Goal: Task Accomplishment & Management: Use online tool/utility

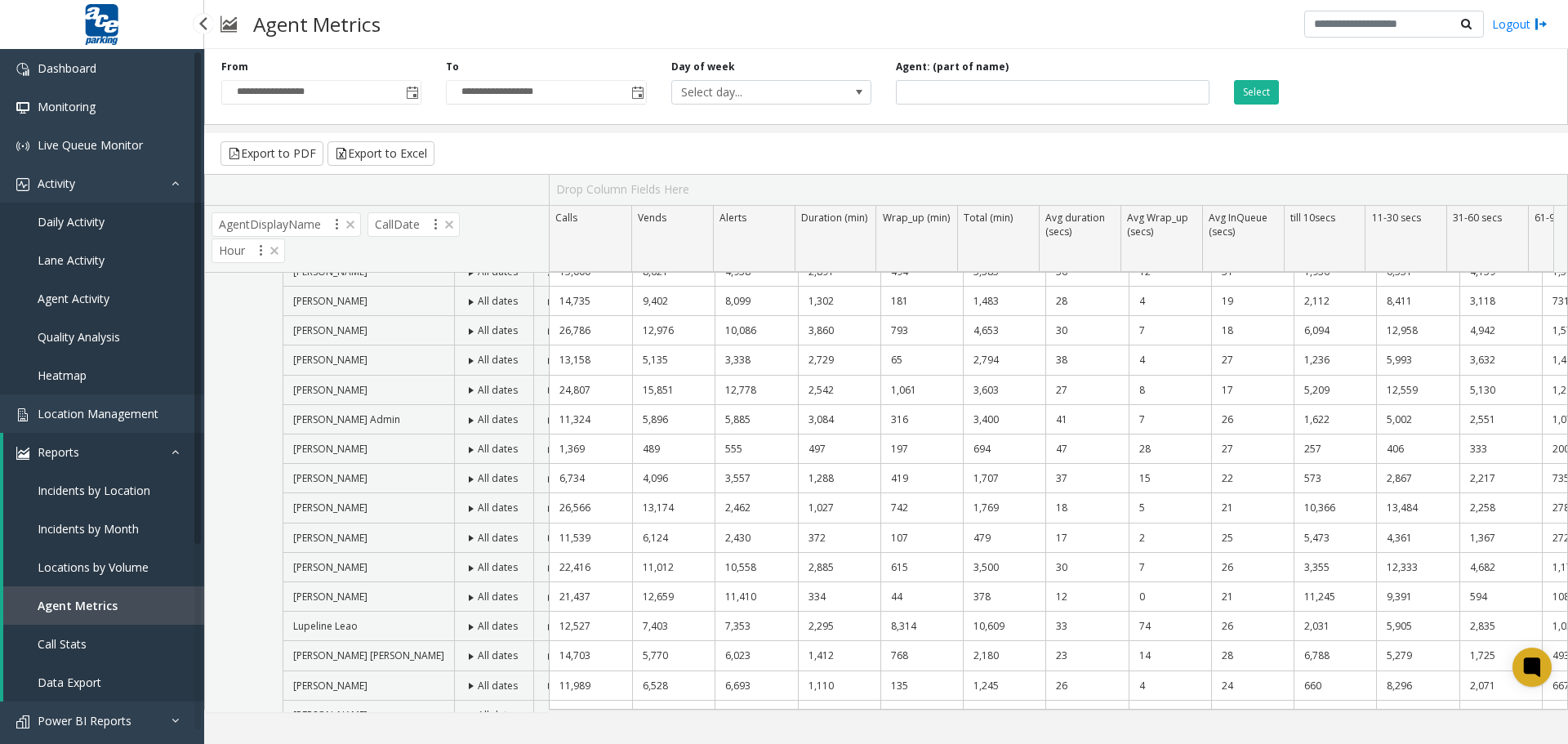
click at [75, 300] on span "Agent Activity" at bounding box center [74, 298] width 72 height 15
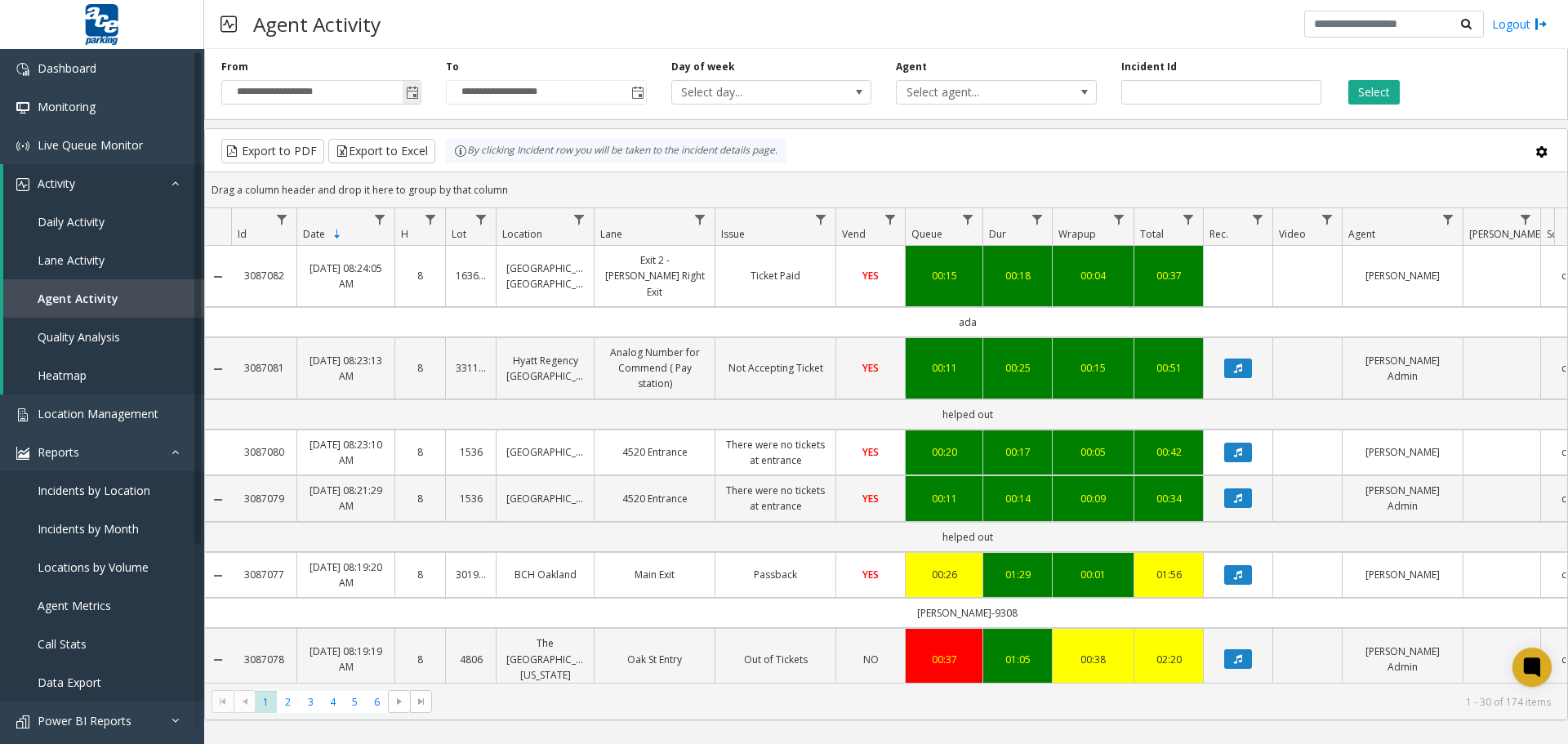
click at [413, 92] on span "Toggle popup" at bounding box center [412, 92] width 13 height 13
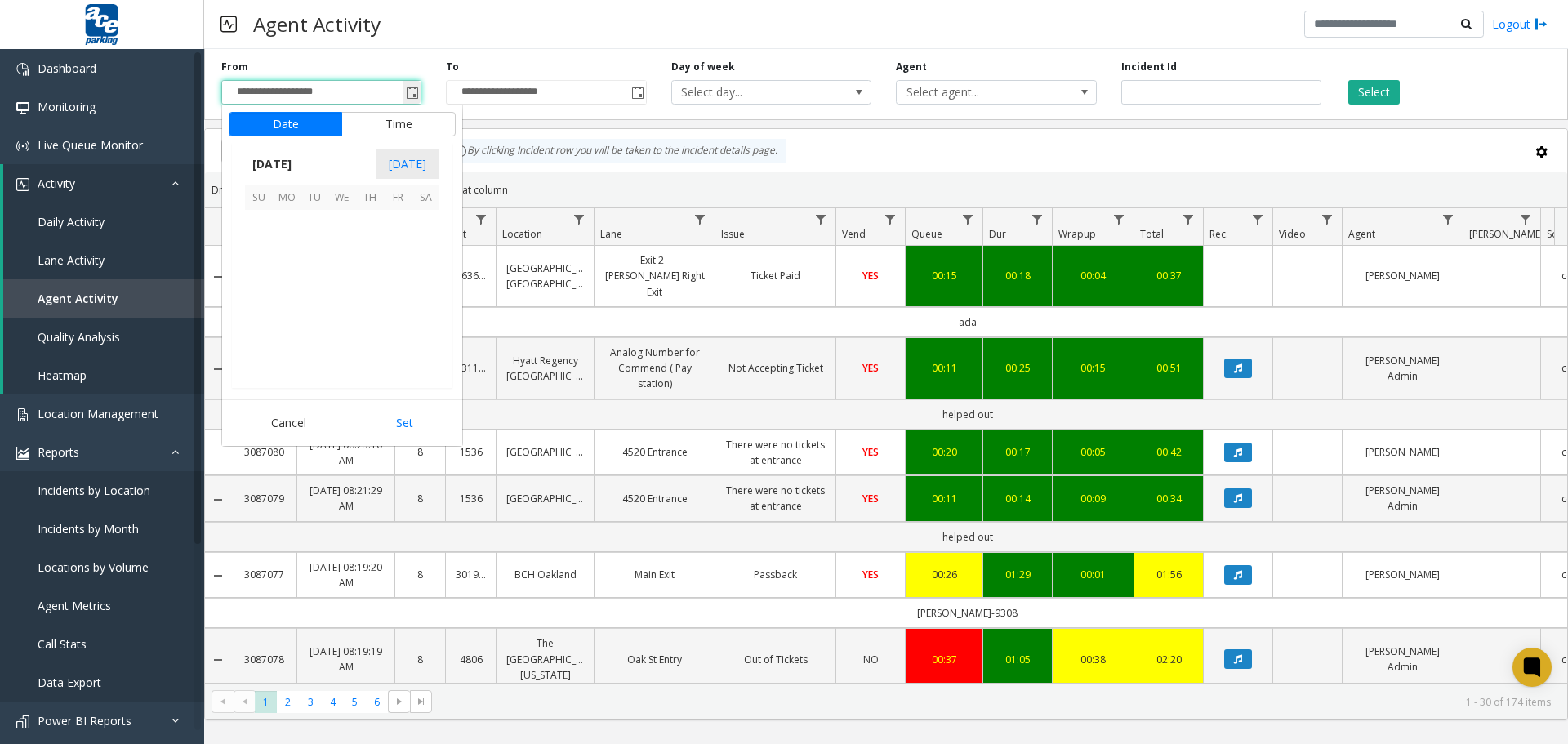
scroll to position [293132, 0]
click at [398, 251] on span "10" at bounding box center [397, 251] width 28 height 28
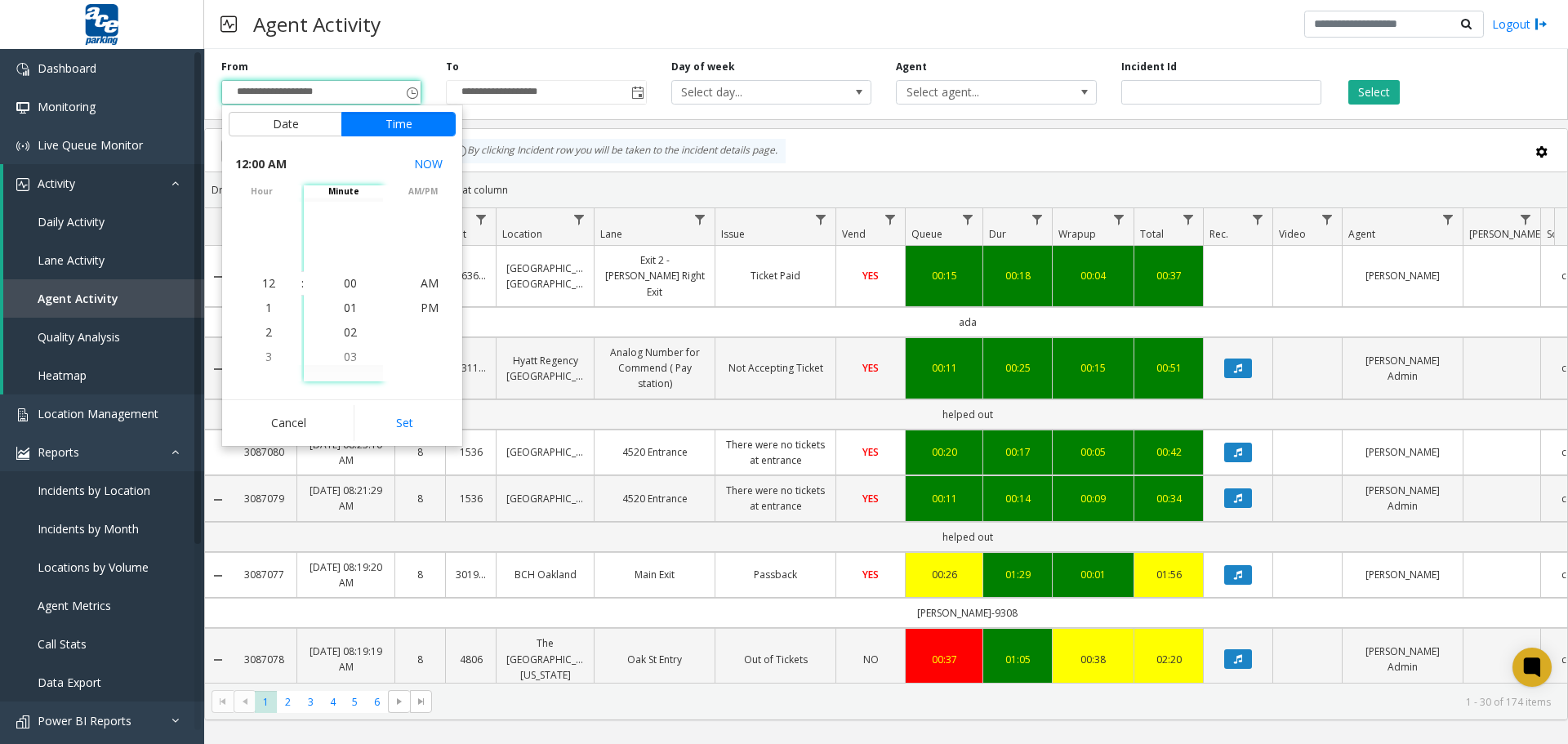
click at [399, 424] on button "Set" at bounding box center [405, 423] width 103 height 36
type input "**********"
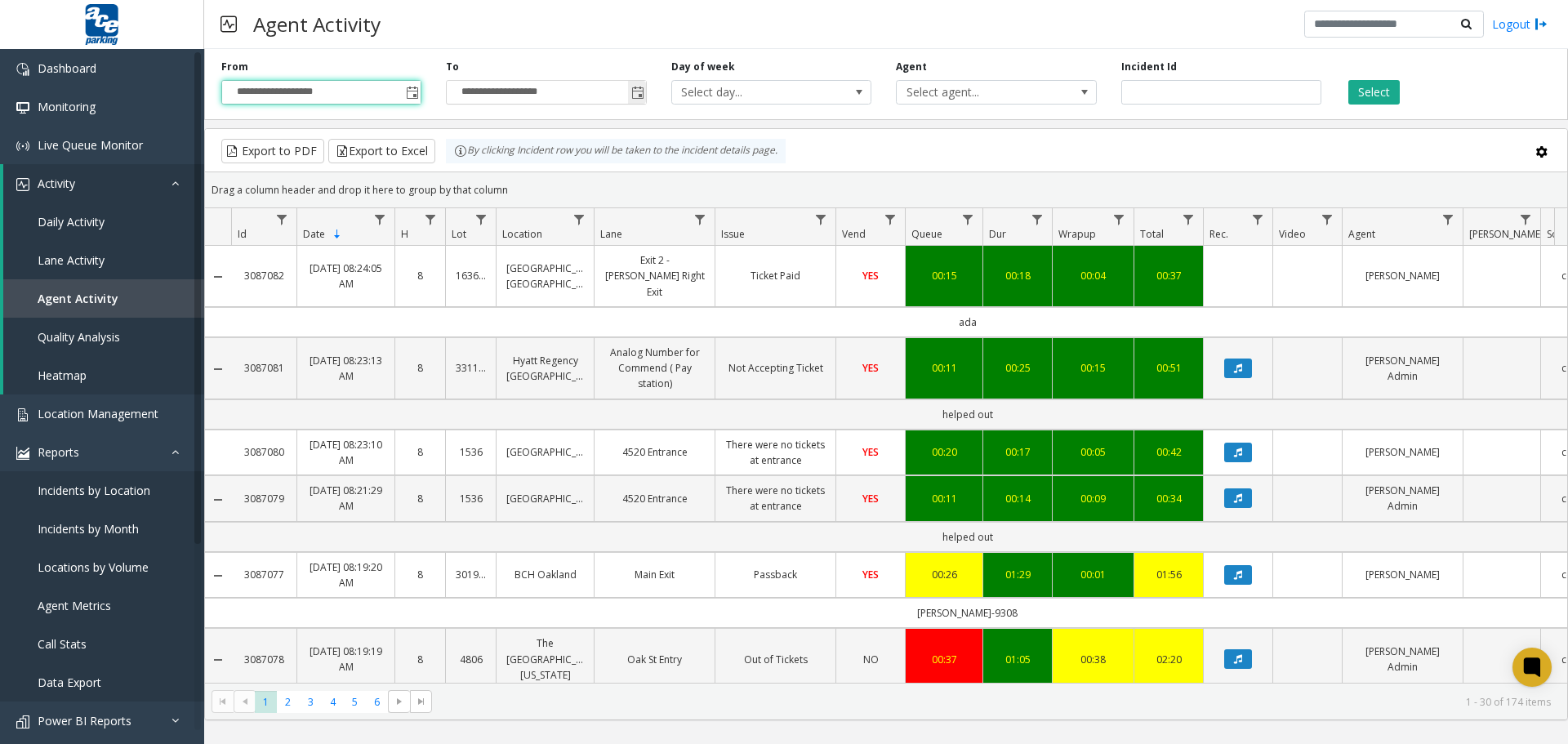
click at [639, 92] on span "Toggle popup" at bounding box center [638, 92] width 13 height 13
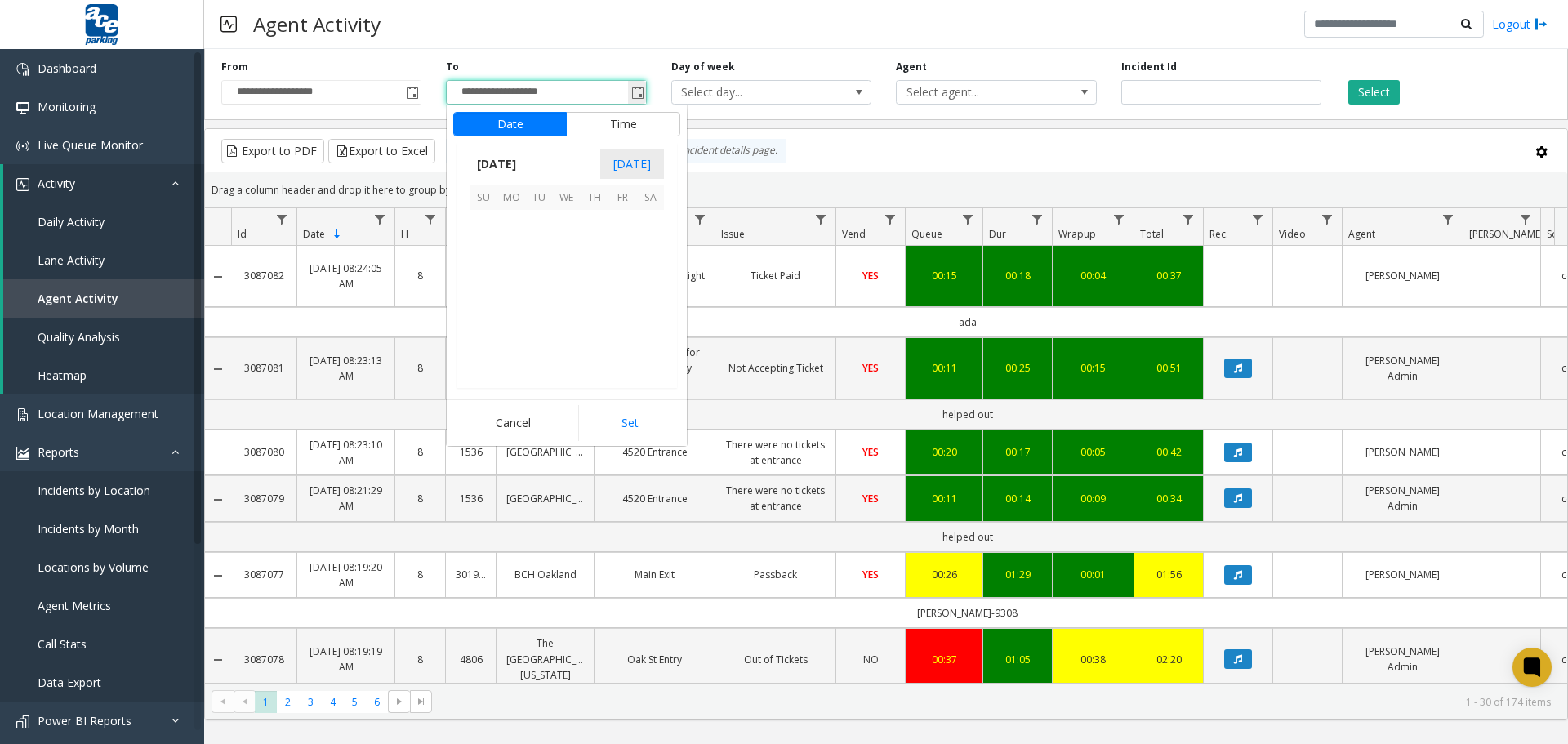
scroll to position [24, 0]
drag, startPoint x: 621, startPoint y: 251, endPoint x: 621, endPoint y: 267, distance: 16.0
click at [621, 252] on span "10" at bounding box center [622, 251] width 28 height 28
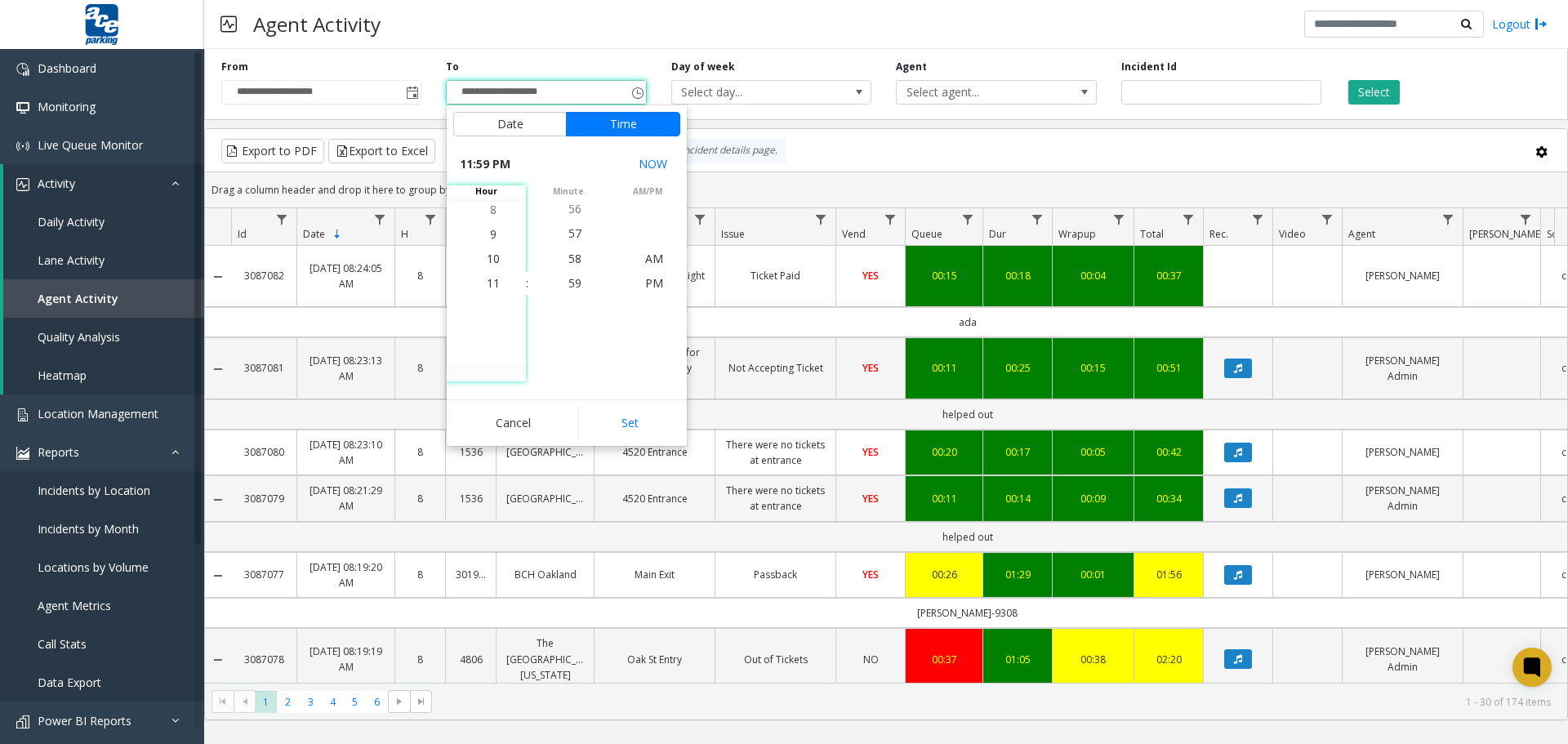
drag, startPoint x: 630, startPoint y: 428, endPoint x: 636, endPoint y: 416, distance: 13.4
click at [630, 427] on button "Set" at bounding box center [630, 423] width 103 height 36
type input "**********"
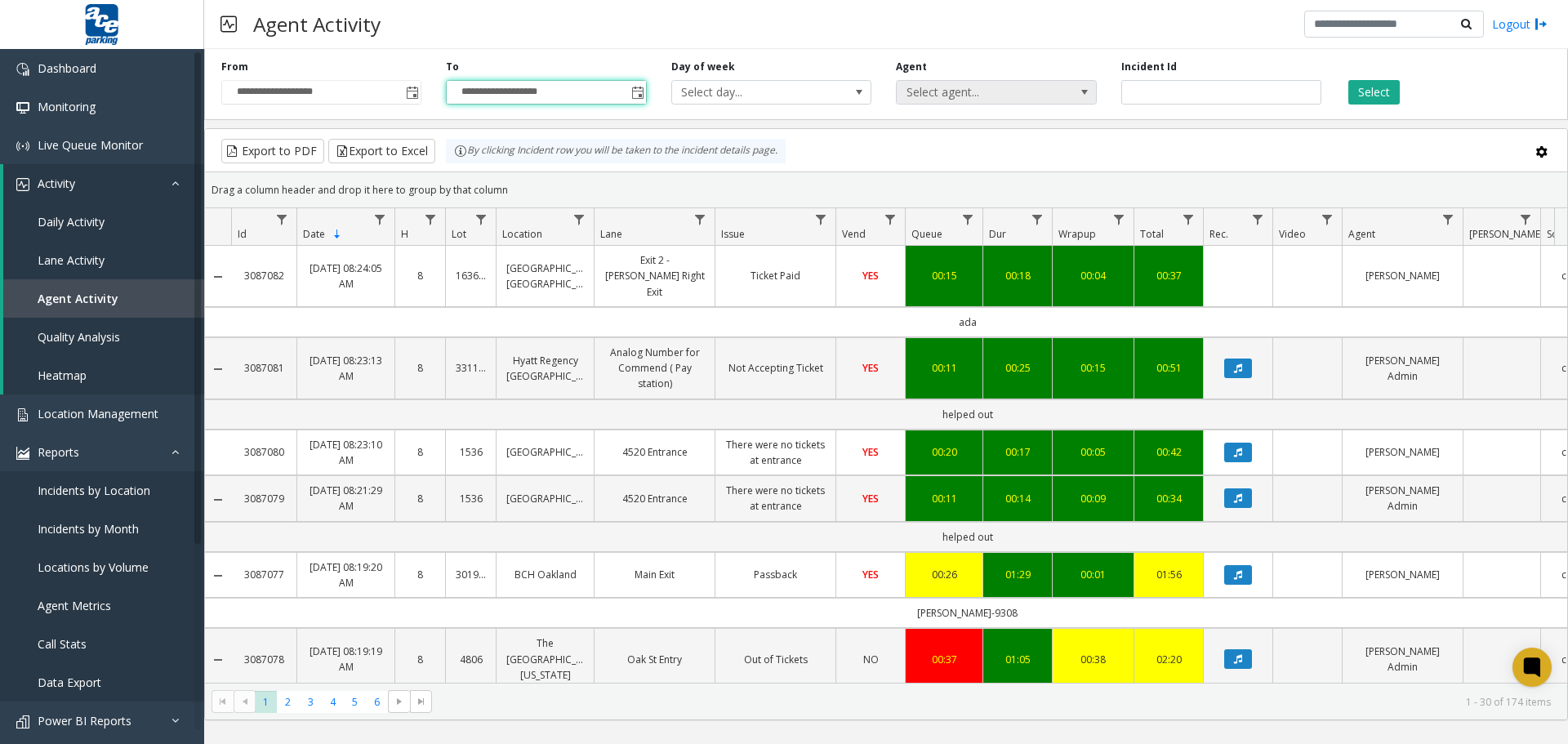
click at [1085, 92] on span at bounding box center [1084, 92] width 13 height 13
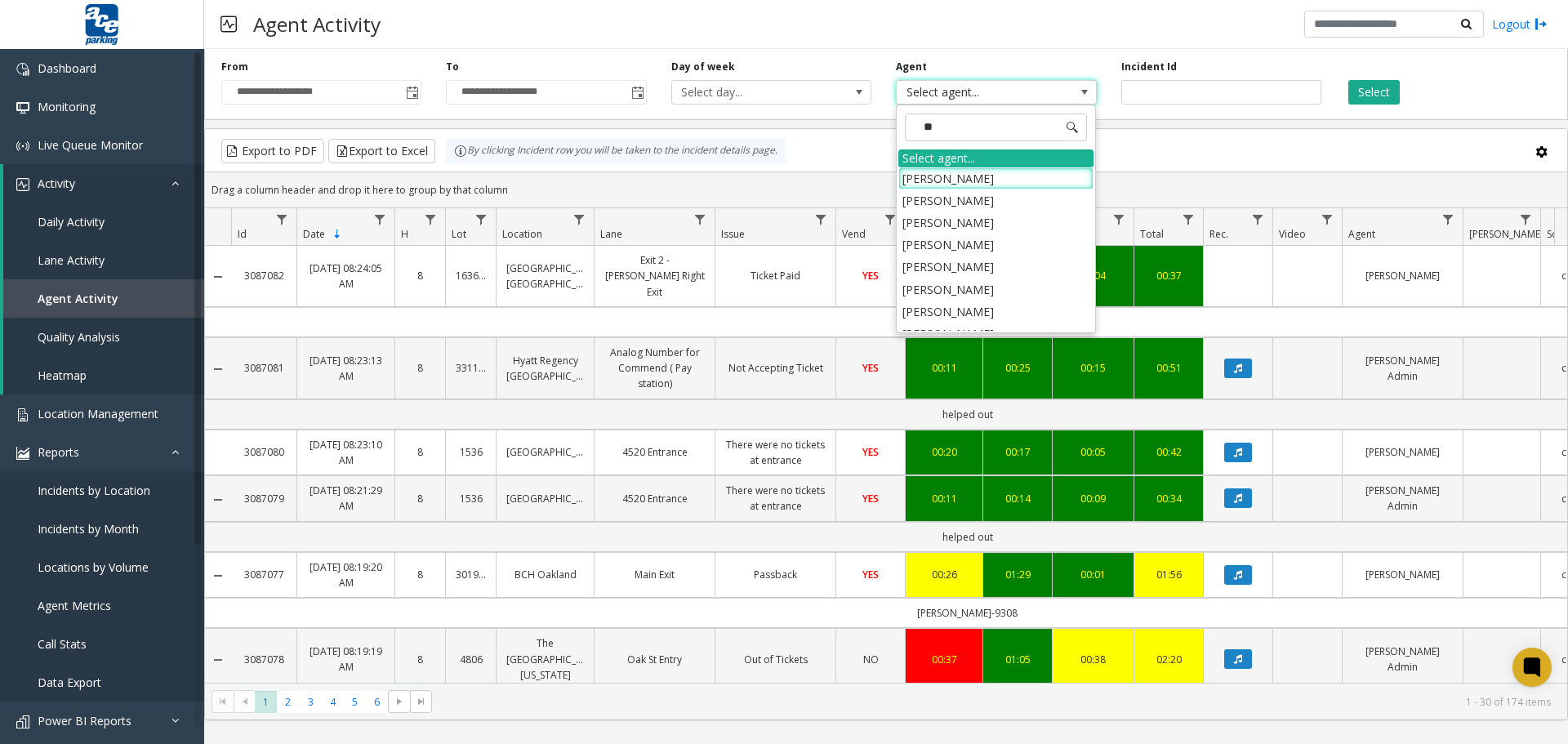
type input "***"
click at [989, 268] on li "[PERSON_NAME]" at bounding box center [995, 267] width 195 height 22
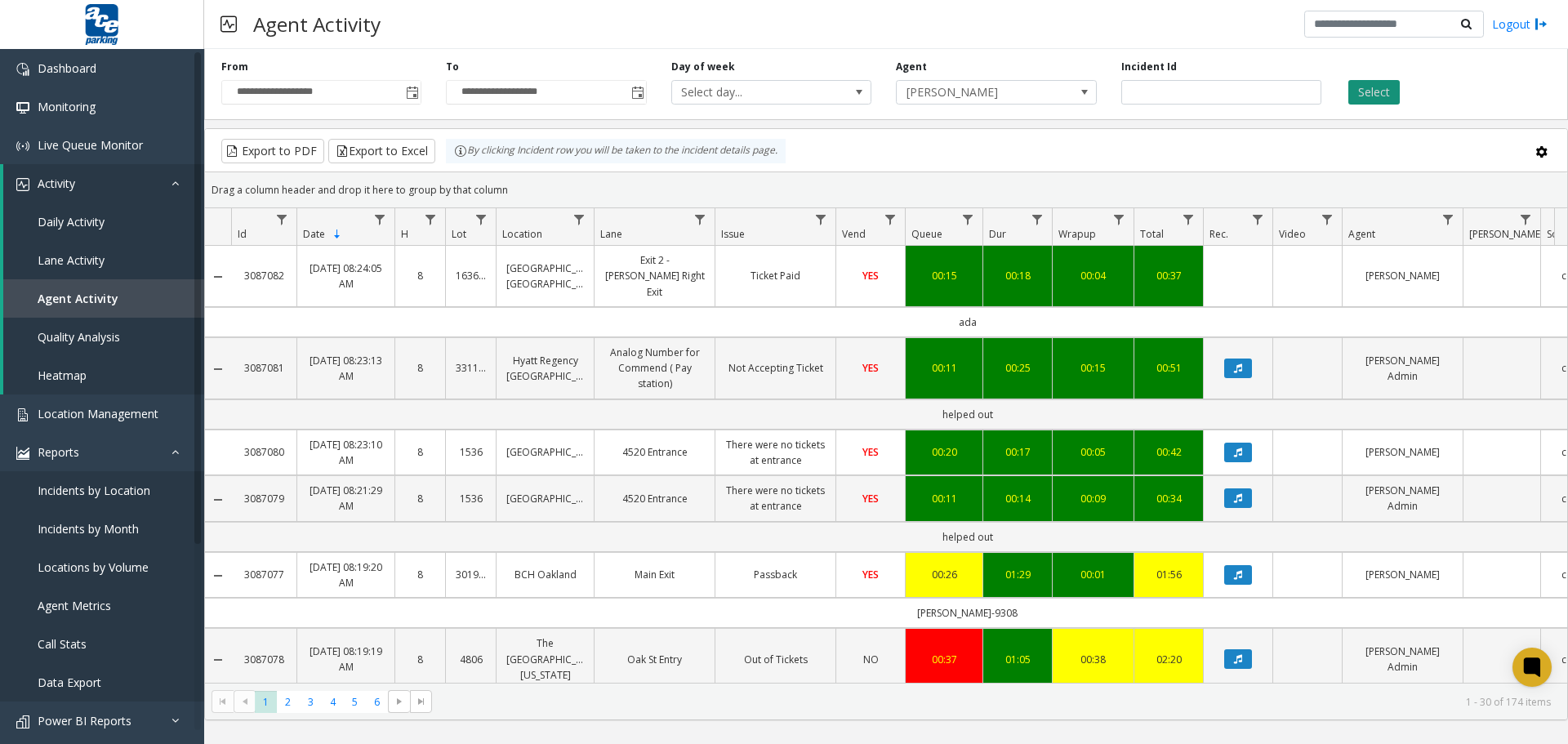
click at [1378, 96] on button "Select" at bounding box center [1373, 92] width 51 height 24
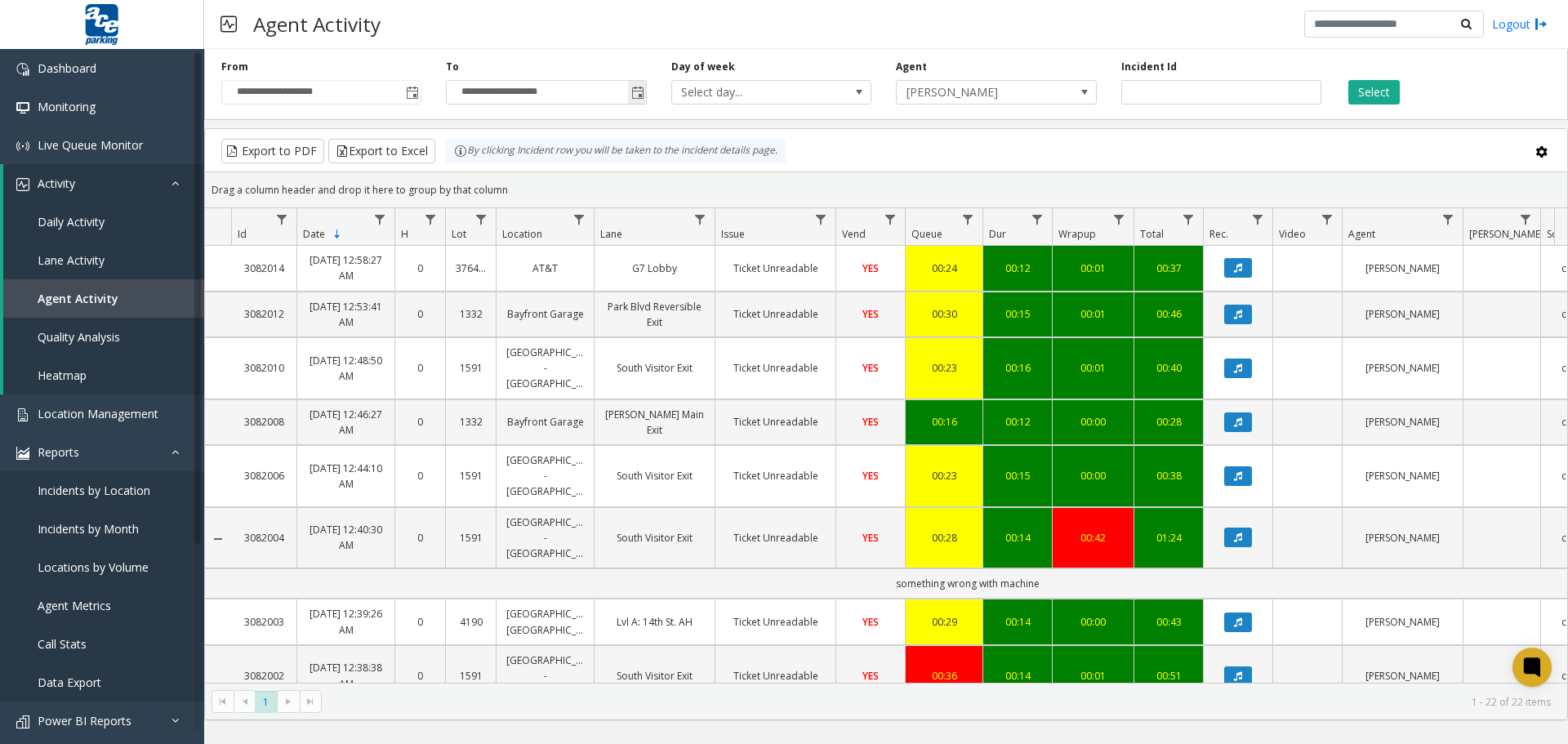
click at [639, 92] on span "Toggle popup" at bounding box center [638, 92] width 13 height 13
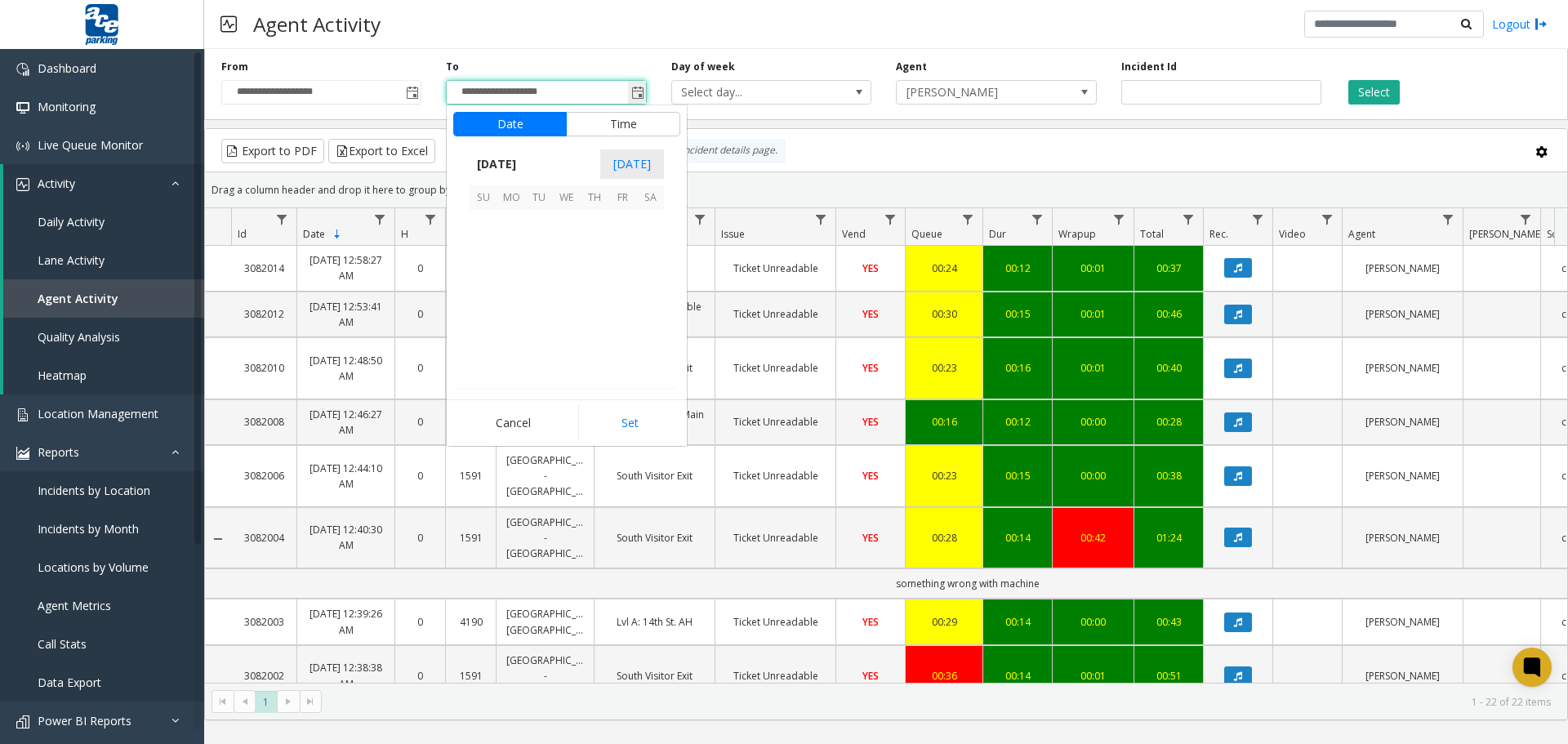
scroll to position [24, 0]
click at [656, 249] on span "11" at bounding box center [649, 251] width 28 height 28
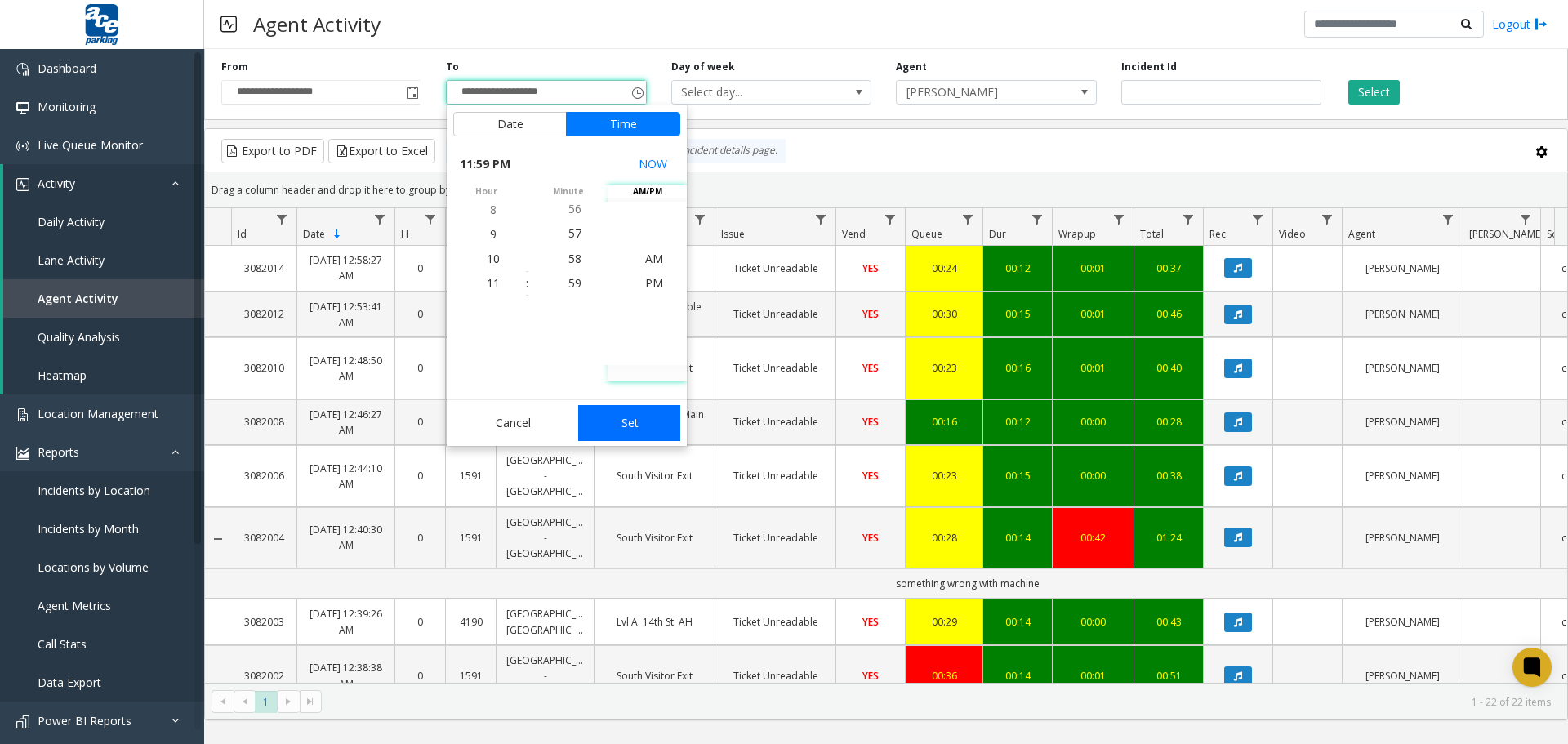
click at [638, 422] on button "Set" at bounding box center [630, 423] width 103 height 36
type input "**********"
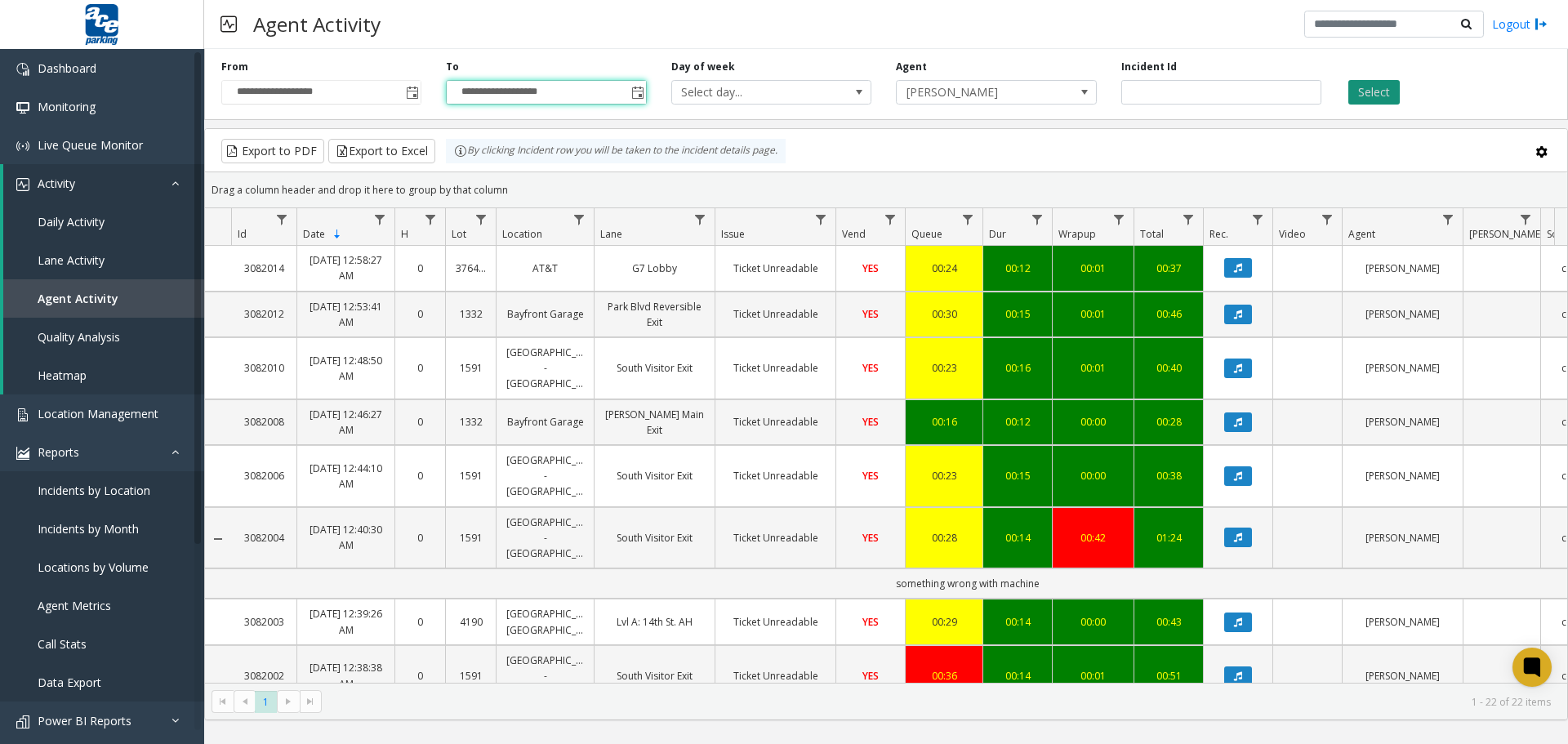
click at [1378, 85] on button "Select" at bounding box center [1373, 92] width 51 height 24
